Goal: Task Accomplishment & Management: Manage account settings

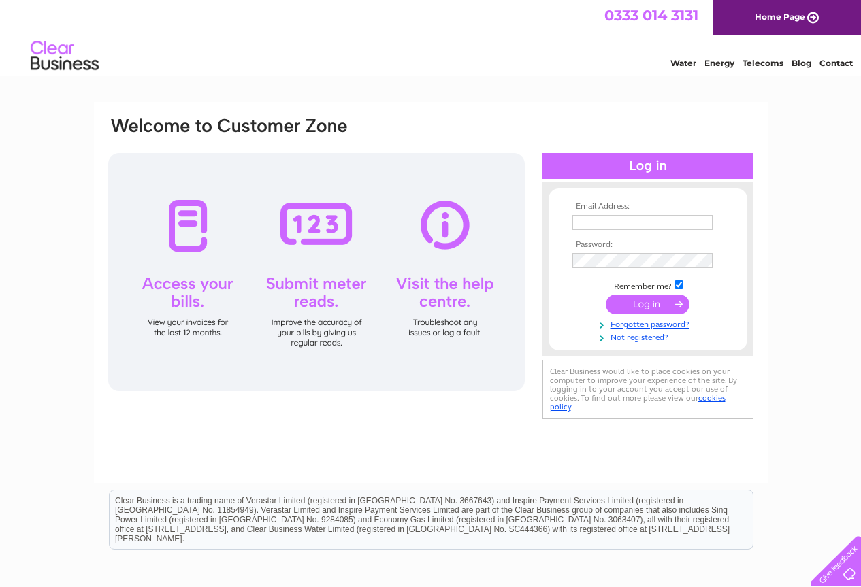
type input "mike.ince@btconnect.com"
click at [661, 301] on input "submit" at bounding box center [648, 304] width 84 height 19
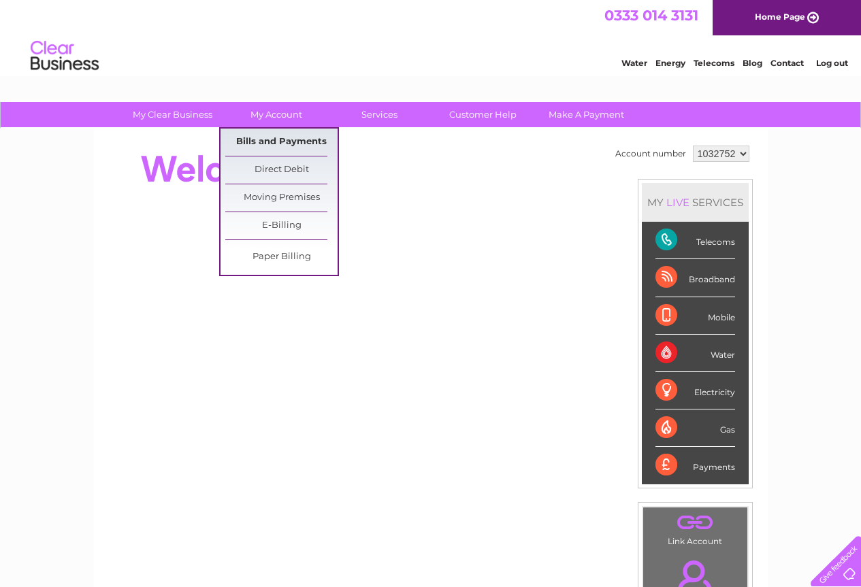
click at [278, 139] on link "Bills and Payments" at bounding box center [281, 142] width 112 height 27
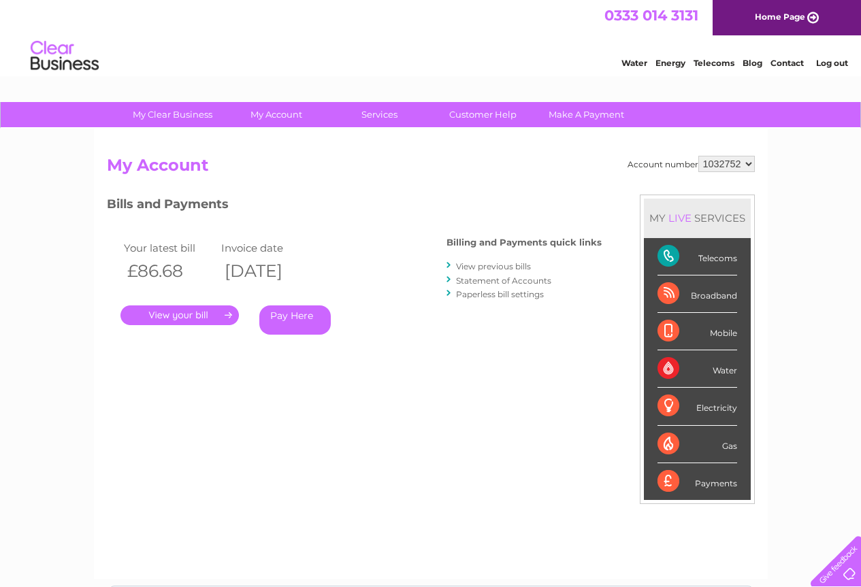
click at [184, 317] on link "." at bounding box center [179, 315] width 118 height 20
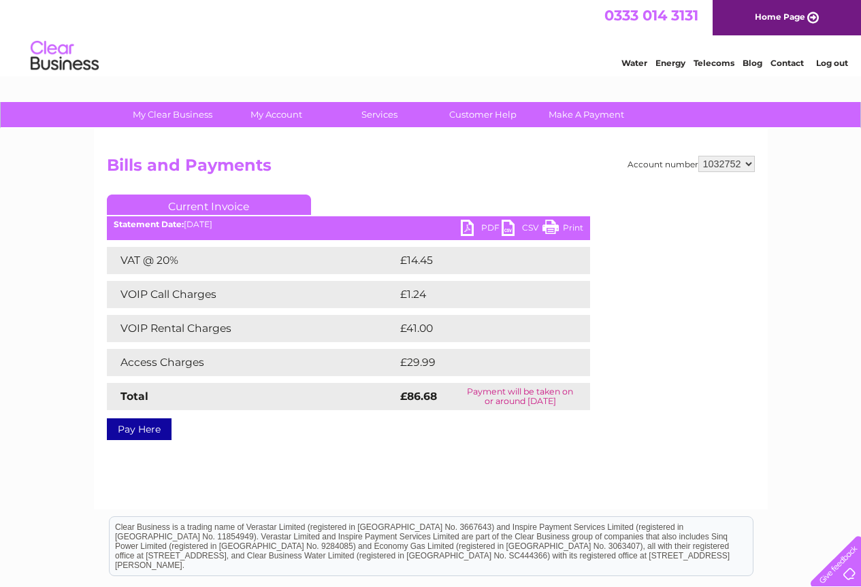
click at [572, 225] on link "Print" at bounding box center [562, 230] width 41 height 20
